Goal: Check status: Check status

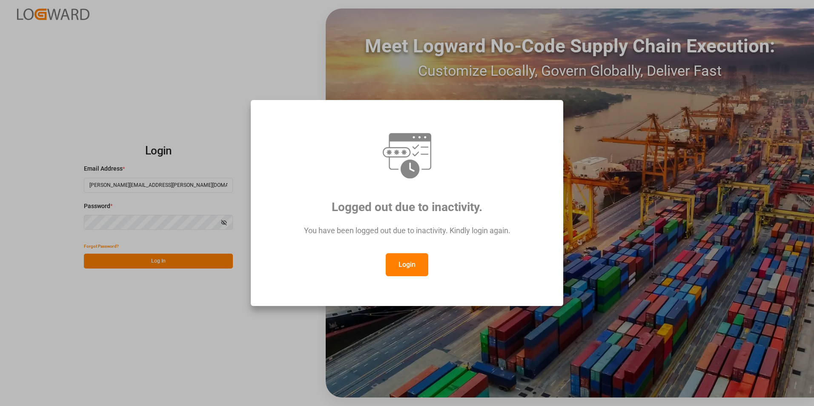
click at [402, 267] on button "Login" at bounding box center [407, 264] width 43 height 23
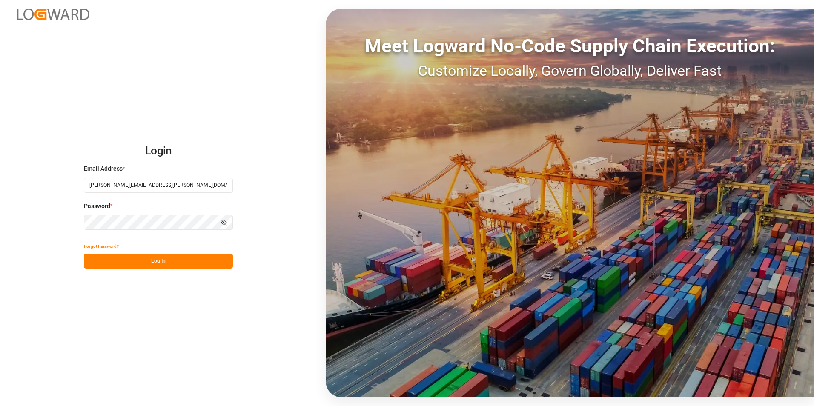
click at [157, 261] on button "Log In" at bounding box center [158, 261] width 149 height 15
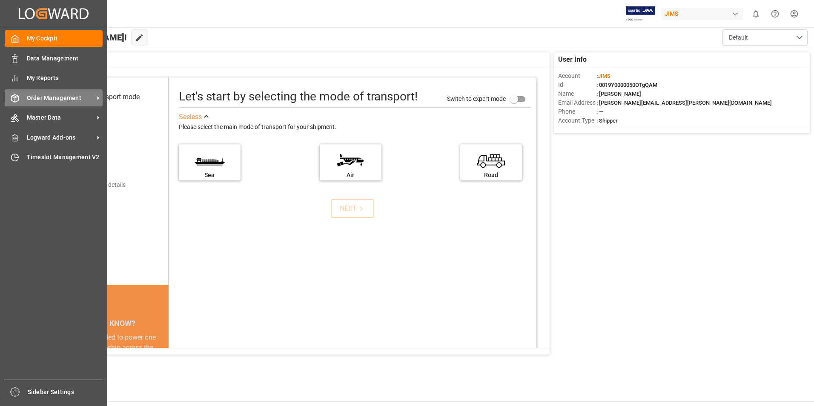
click at [37, 103] on div "Order Management Order Management" at bounding box center [54, 97] width 98 height 17
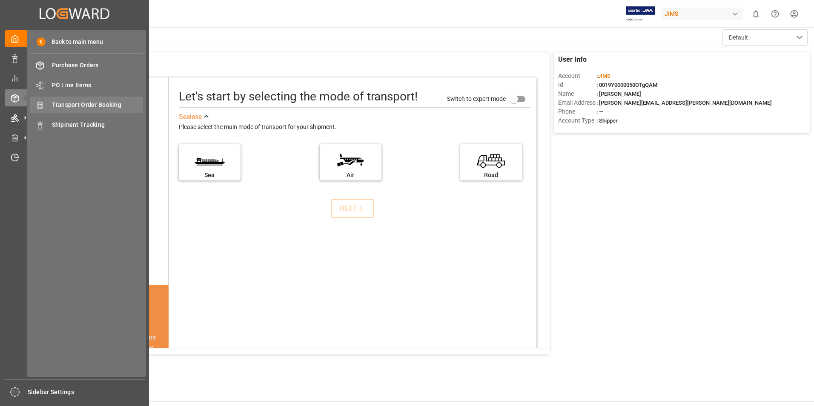
click at [107, 109] on span "Transport Order Booking" at bounding box center [98, 104] width 92 height 9
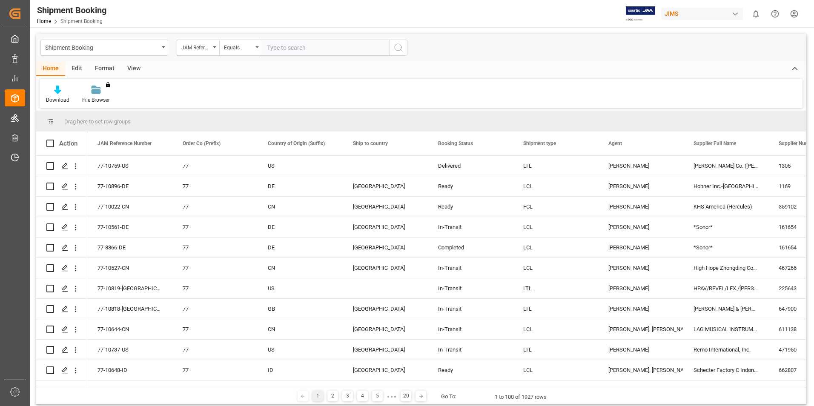
click at [284, 46] on input "text" at bounding box center [326, 48] width 128 height 16
type input "77-9836-CN"
click at [399, 49] on icon "search button" at bounding box center [398, 48] width 10 height 10
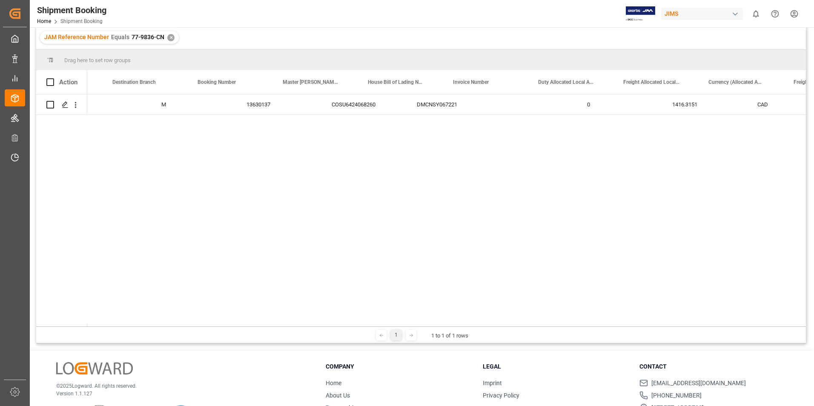
scroll to position [0, 1273]
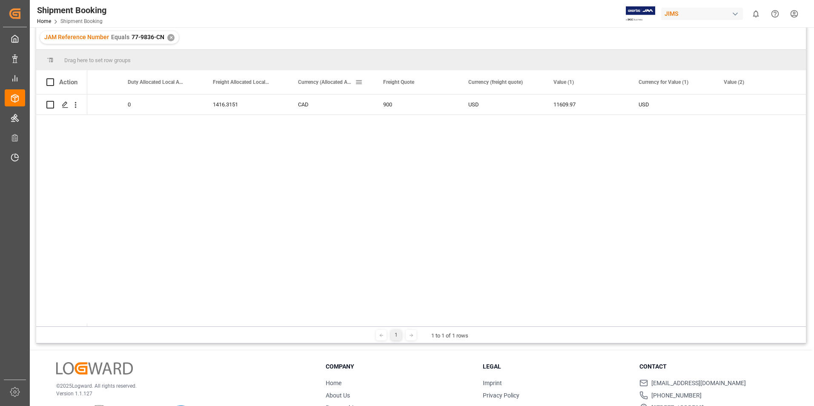
click at [356, 83] on span at bounding box center [359, 82] width 8 height 8
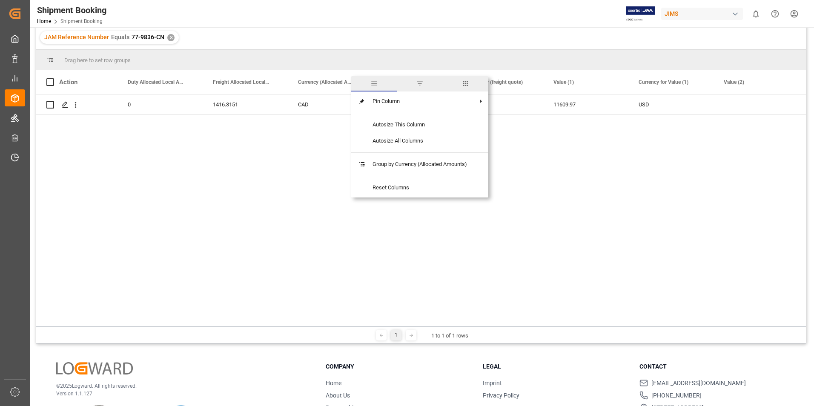
click at [337, 83] on span "Currency (Allocated Amounts)" at bounding box center [326, 82] width 57 height 6
